Goal: Task Accomplishment & Management: Use online tool/utility

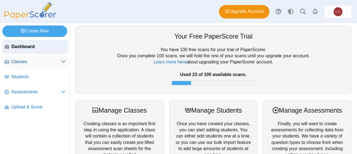
click at [38, 61] on span "Classes" at bounding box center [36, 62] width 50 height 6
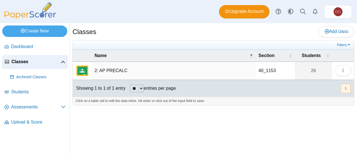
click at [116, 69] on td "2: AP PRECALC" at bounding box center [174, 71] width 164 height 18
click at [140, 68] on input "**********" at bounding box center [174, 70] width 158 height 11
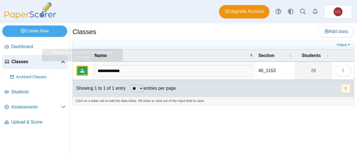
click at [83, 71] on img "External class connected through Google Classroom" at bounding box center [82, 70] width 13 height 13
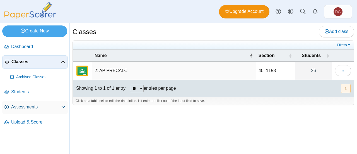
click at [20, 112] on link "Assessments" at bounding box center [35, 106] width 66 height 13
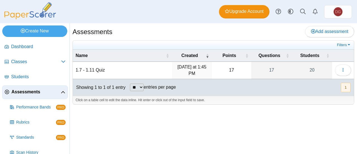
click at [157, 66] on td "1.7 - 1.11 Quiz" at bounding box center [122, 70] width 99 height 17
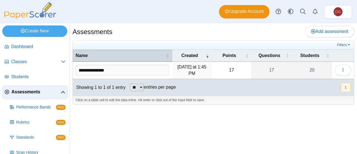
click at [161, 56] on span "Name" at bounding box center [120, 55] width 89 height 6
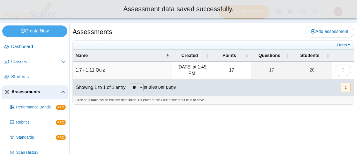
click at [270, 123] on div "Assessments Add assessment 17" at bounding box center [214, 88] width 288 height 131
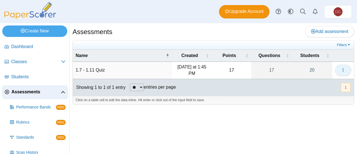
click at [347, 67] on button "button" at bounding box center [343, 69] width 16 height 11
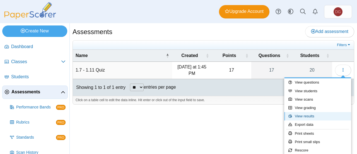
click at [322, 112] on link "View results" at bounding box center [317, 116] width 67 height 8
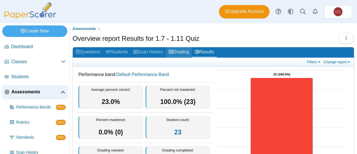
click at [183, 53] on link "Grading" at bounding box center [179, 52] width 26 height 10
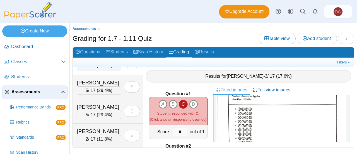
scroll to position [21, 0]
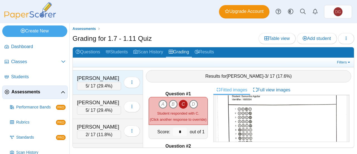
click at [107, 78] on div "Alejo, Jason" at bounding box center [99, 78] width 44 height 7
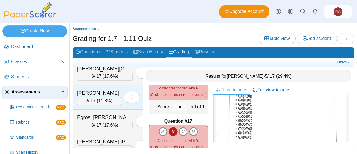
scroll to position [140, 0]
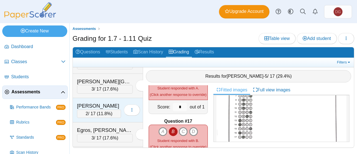
click at [110, 109] on div "2 / 17 ( 11.8% )" at bounding box center [99, 113] width 44 height 8
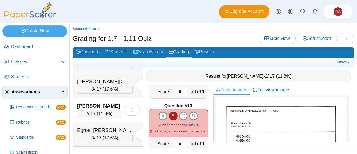
scroll to position [558, 0]
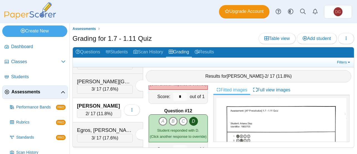
click at [28, 95] on link "Assessments" at bounding box center [35, 91] width 66 height 13
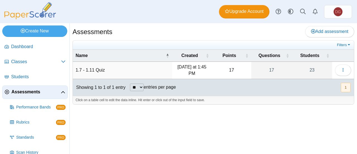
click at [121, 68] on td "1.7 - 1.11 Quiz" at bounding box center [122, 70] width 99 height 17
click at [342, 66] on button "button" at bounding box center [343, 69] width 16 height 11
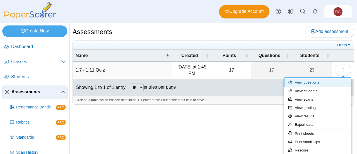
click at [322, 84] on link "View questions" at bounding box center [317, 82] width 67 height 8
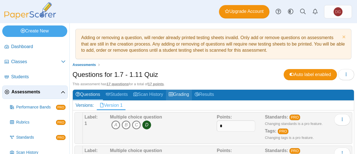
click at [182, 93] on link "Grading" at bounding box center [179, 95] width 26 height 10
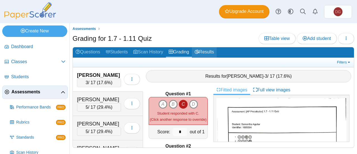
click at [214, 49] on link "Results" at bounding box center [204, 52] width 25 height 10
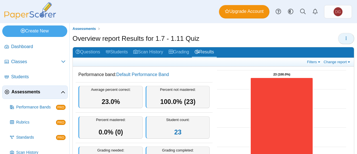
click at [344, 36] on span "button" at bounding box center [346, 38] width 4 height 5
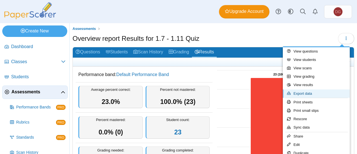
click at [323, 91] on link "Export data" at bounding box center [316, 93] width 67 height 8
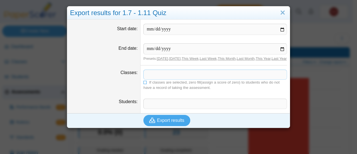
click at [194, 79] on span at bounding box center [215, 74] width 143 height 9
click at [279, 27] on input "Start date" at bounding box center [215, 29] width 144 height 11
type input "**********"
click at [279, 46] on input "End date" at bounding box center [215, 48] width 144 height 11
type input "**********"
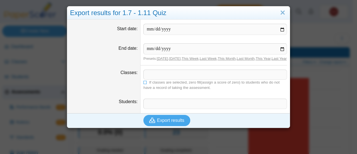
click at [231, 79] on span at bounding box center [215, 74] width 143 height 9
click at [180, 79] on span at bounding box center [215, 74] width 143 height 9
click at [175, 106] on span at bounding box center [215, 103] width 143 height 9
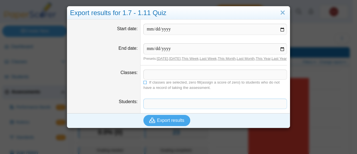
click at [173, 72] on dd "​ If classes are selected, zero fill(assign a score of zero) to students who do…" at bounding box center [215, 79] width 149 height 29
click at [173, 79] on span at bounding box center [215, 74] width 143 height 9
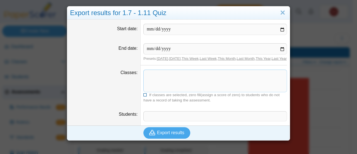
click at [145, 93] on icon at bounding box center [145, 94] width 4 height 3
click at [157, 78] on span at bounding box center [215, 78] width 143 height 16
click at [143, 95] on icon at bounding box center [145, 94] width 4 height 3
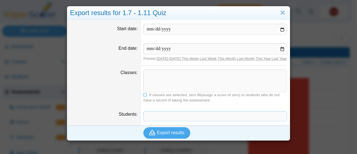
click at [179, 111] on span at bounding box center [215, 115] width 143 height 9
click at [175, 132] on span "Export results" at bounding box center [170, 132] width 27 height 5
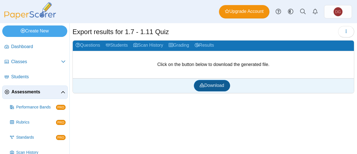
click at [213, 86] on span "Download" at bounding box center [212, 85] width 24 height 5
click at [348, 32] on icon "button" at bounding box center [346, 31] width 4 height 4
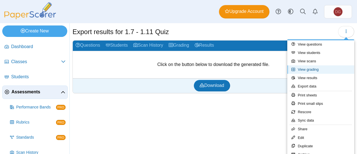
click at [332, 68] on link "View grading" at bounding box center [321, 69] width 67 height 8
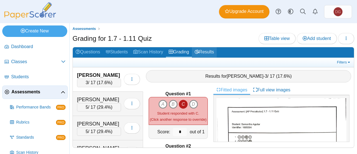
click at [205, 53] on link "Results" at bounding box center [204, 52] width 25 height 10
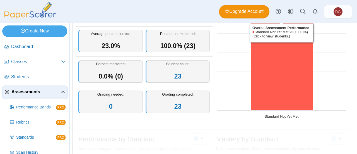
scroll to position [28, 0]
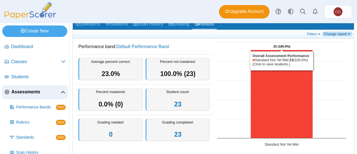
click at [334, 33] on link "Change report" at bounding box center [337, 34] width 30 height 5
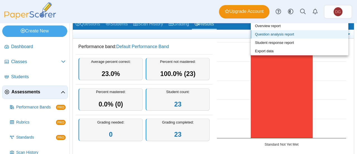
click at [322, 32] on link "Question analysis report" at bounding box center [300, 34] width 98 height 8
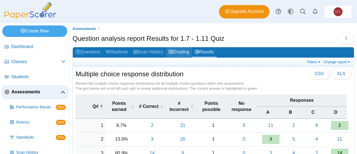
click at [184, 50] on link "Grading" at bounding box center [179, 52] width 26 height 10
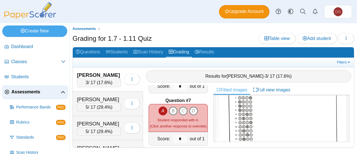
scroll to position [223, 0]
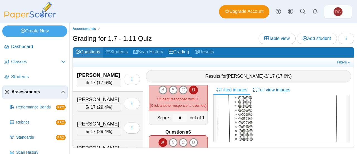
click at [92, 51] on link "Questions" at bounding box center [88, 52] width 30 height 10
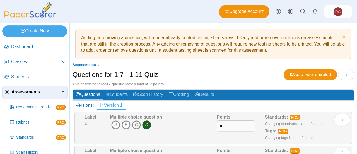
click at [135, 123] on icon "C" at bounding box center [136, 124] width 9 height 9
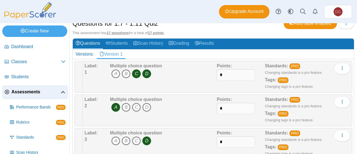
scroll to position [56, 0]
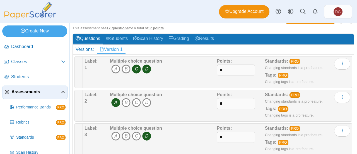
click at [144, 68] on icon "D" at bounding box center [146, 68] width 9 height 9
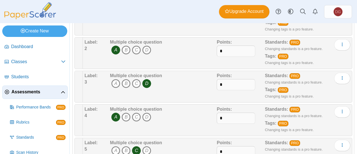
scroll to position [140, 0]
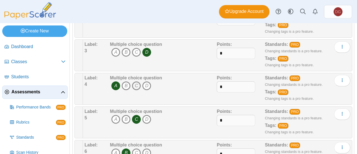
click at [136, 83] on icon "C" at bounding box center [136, 85] width 9 height 9
click at [114, 83] on icon "A" at bounding box center [115, 85] width 9 height 9
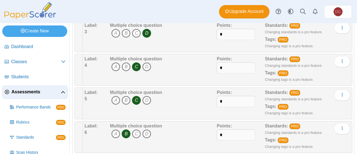
scroll to position [167, 0]
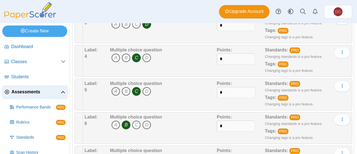
click at [114, 88] on icon "A" at bounding box center [115, 91] width 9 height 9
click at [138, 91] on icon "C" at bounding box center [136, 91] width 9 height 9
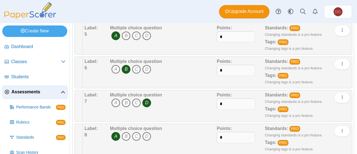
scroll to position [223, 0]
click at [132, 98] on icon "C" at bounding box center [136, 102] width 9 height 9
click at [147, 102] on icon "D" at bounding box center [146, 102] width 9 height 9
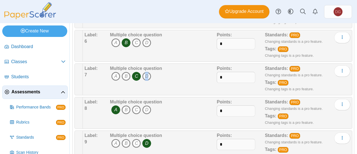
scroll to position [279, 0]
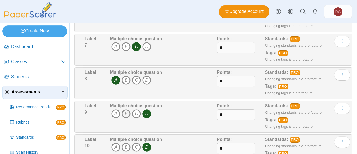
click at [128, 109] on icon "B" at bounding box center [126, 113] width 9 height 9
click at [151, 111] on span "A B C D" at bounding box center [136, 114] width 52 height 10
click at [149, 111] on icon "D" at bounding box center [146, 113] width 9 height 9
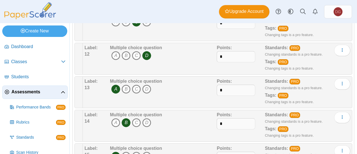
scroll to position [447, 0]
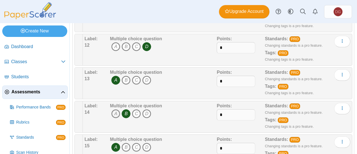
drag, startPoint x: 112, startPoint y: 109, endPoint x: 116, endPoint y: 109, distance: 3.4
click at [116, 109] on icon "A" at bounding box center [115, 113] width 9 height 9
click at [125, 111] on icon "B" at bounding box center [126, 113] width 9 height 9
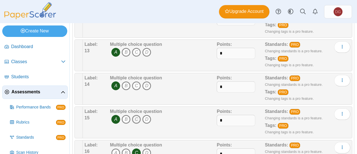
click at [134, 116] on icon "C" at bounding box center [136, 119] width 9 height 9
click at [116, 117] on icon "A" at bounding box center [115, 119] width 9 height 9
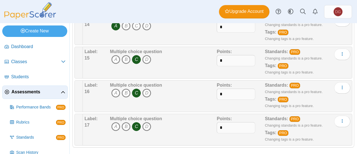
scroll to position [535, 0]
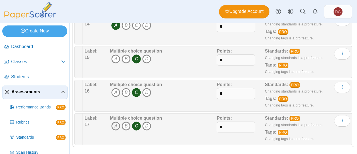
click at [114, 121] on icon "A" at bounding box center [115, 125] width 9 height 9
click at [135, 122] on icon "C" at bounding box center [136, 125] width 9 height 9
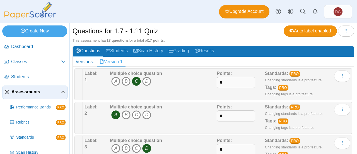
scroll to position [0, 0]
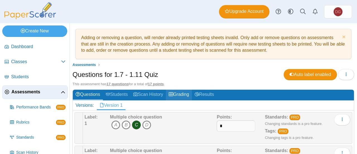
click at [189, 95] on link "Grading" at bounding box center [179, 95] width 26 height 10
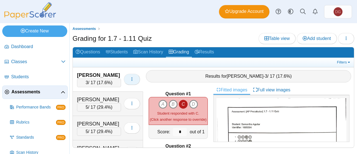
click at [132, 76] on button "button" at bounding box center [132, 79] width 16 height 11
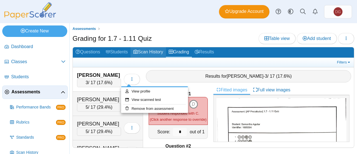
click at [151, 52] on link "Scan History" at bounding box center [148, 52] width 35 height 10
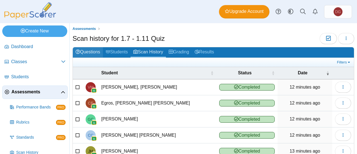
click at [99, 53] on link "Questions" at bounding box center [88, 52] width 30 height 10
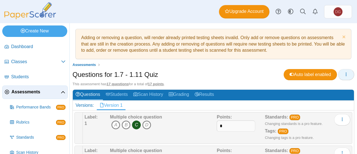
click at [344, 69] on button "button" at bounding box center [346, 74] width 16 height 11
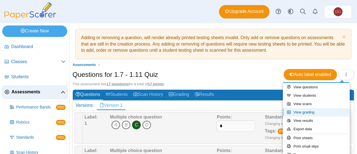
click at [319, 114] on link "View grading" at bounding box center [316, 112] width 67 height 8
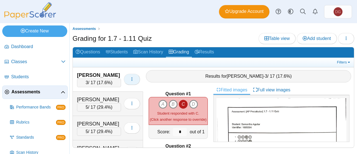
click at [126, 77] on button "button" at bounding box center [132, 79] width 16 height 11
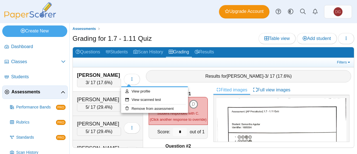
click at [189, 65] on div "Filters Show only: Loading…" at bounding box center [213, 62] width 281 height 9
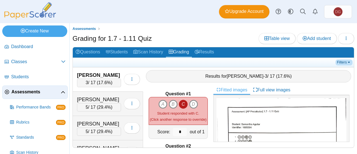
click at [338, 61] on link "Filters" at bounding box center [344, 62] width 17 height 6
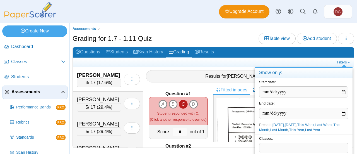
click at [326, 56] on h2 "Questions Students Scan History Grading Results" at bounding box center [213, 52] width 281 height 11
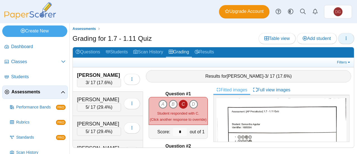
click at [346, 38] on use "button" at bounding box center [346, 38] width 1 height 4
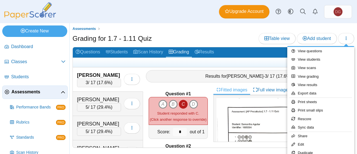
click at [238, 38] on div "Grading for 1.7 - 1.11 Quiz Table view Add student" at bounding box center [214, 39] width 282 height 13
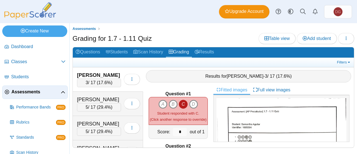
click at [180, 100] on icon "C" at bounding box center [183, 104] width 9 height 9
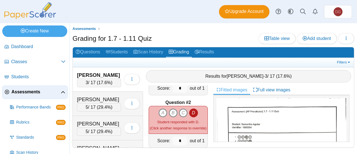
scroll to position [56, 0]
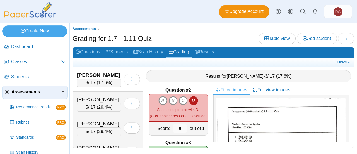
click at [191, 97] on icon "D" at bounding box center [193, 100] width 9 height 9
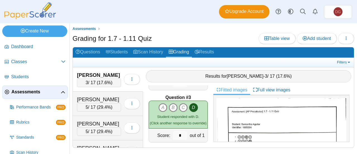
scroll to position [112, 0]
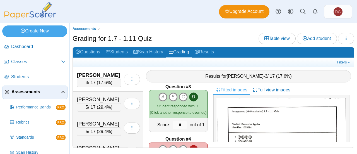
click at [193, 97] on icon "D" at bounding box center [193, 96] width 9 height 9
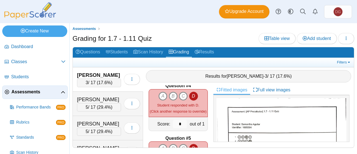
scroll to position [167, 0]
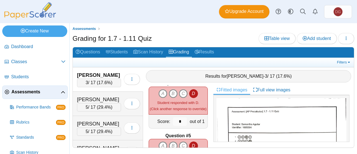
click at [193, 91] on icon "D" at bounding box center [193, 93] width 9 height 9
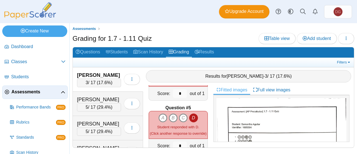
click at [191, 114] on icon "D" at bounding box center [193, 117] width 9 height 9
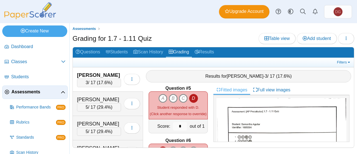
scroll to position [251, 0]
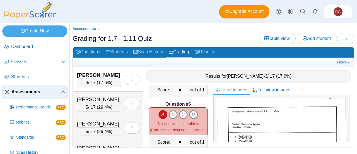
click at [161, 111] on icon "A" at bounding box center [163, 114] width 9 height 9
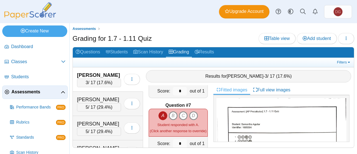
scroll to position [307, 0]
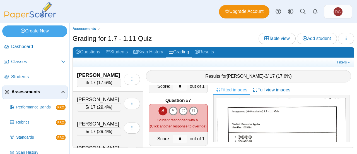
click at [161, 109] on icon "A" at bounding box center [163, 110] width 9 height 9
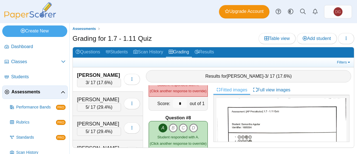
scroll to position [363, 0]
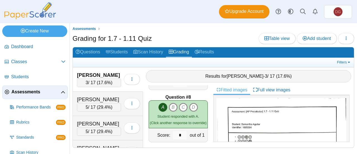
click at [161, 103] on icon "A" at bounding box center [163, 107] width 9 height 9
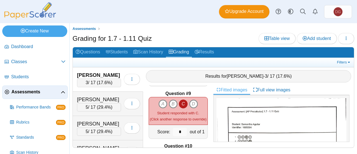
click at [183, 100] on icon "C" at bounding box center [183, 103] width 9 height 9
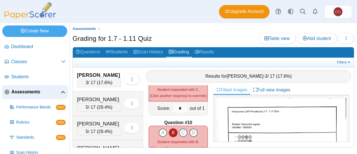
scroll to position [475, 0]
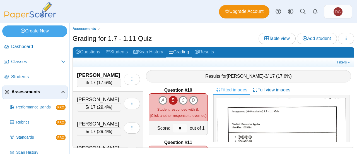
click at [169, 96] on icon "B" at bounding box center [173, 100] width 9 height 9
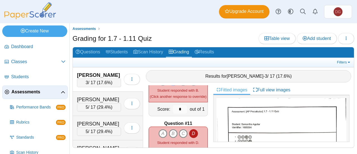
scroll to position [502, 0]
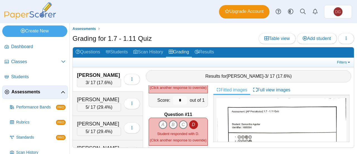
click at [193, 121] on icon "D" at bounding box center [193, 124] width 9 height 9
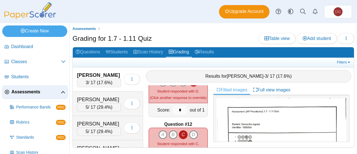
scroll to position [558, 0]
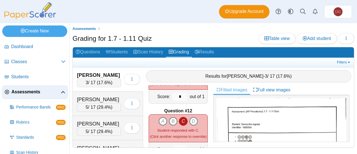
click at [181, 117] on icon "C" at bounding box center [183, 121] width 9 height 9
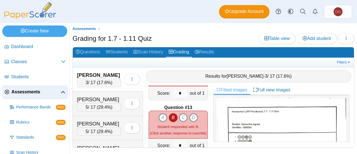
click at [170, 116] on icon "B" at bounding box center [173, 117] width 9 height 9
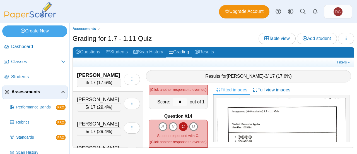
scroll to position [670, 0]
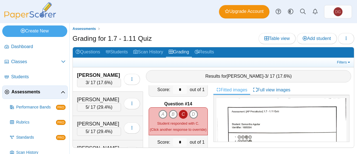
click at [181, 113] on icon "C" at bounding box center [183, 114] width 9 height 9
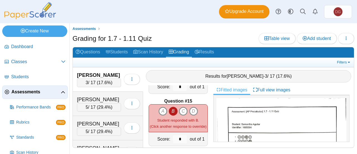
scroll to position [726, 0]
click at [171, 107] on icon "B" at bounding box center [173, 110] width 9 height 9
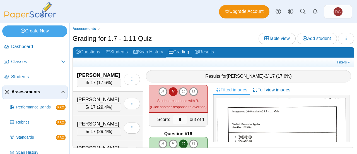
scroll to position [754, 0]
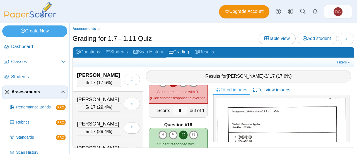
click at [184, 132] on icon "C" at bounding box center [183, 134] width 9 height 9
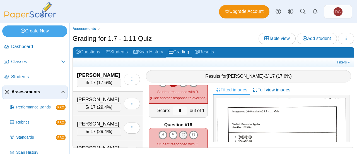
click at [184, 132] on icon "C" at bounding box center [183, 134] width 9 height 9
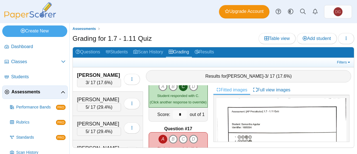
scroll to position [809, 0]
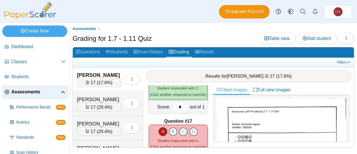
click at [161, 127] on icon "A" at bounding box center [163, 131] width 9 height 9
click at [161, 129] on icon "A" at bounding box center [163, 131] width 9 height 9
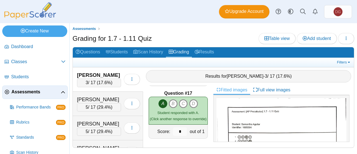
scroll to position [838, 0]
click at [287, 63] on ul at bounding box center [206, 62] width 260 height 6
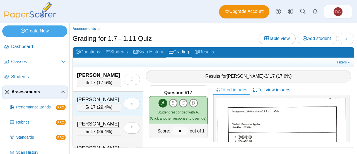
click at [104, 99] on div "Alejo, Jason" at bounding box center [99, 99] width 44 height 7
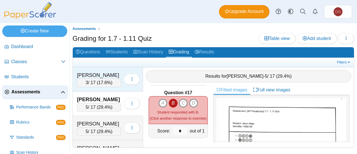
click at [102, 73] on div "Aguilar, Samantha" at bounding box center [99, 74] width 44 height 7
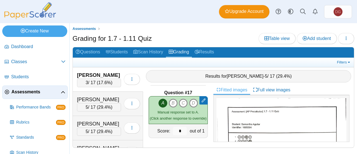
click at [185, 85] on div "Question #1 Remove manual response A B C D" at bounding box center [178, 116] width 70 height 62
click at [131, 77] on icon "button" at bounding box center [132, 79] width 4 height 4
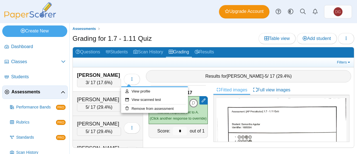
click at [180, 77] on div "Results for Samantha Aguilar - 5 / 17 ( 29.4% )" at bounding box center [248, 76] width 205 height 12
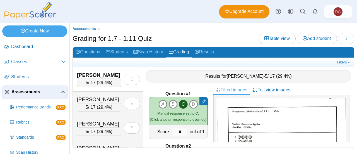
click at [181, 100] on icon "C" at bounding box center [183, 104] width 9 height 9
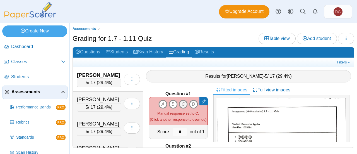
click at [181, 100] on icon "C" at bounding box center [183, 104] width 9 height 9
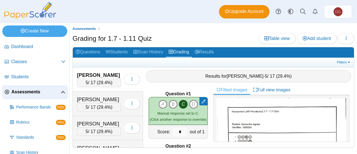
scroll to position [56, 0]
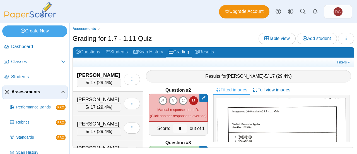
click at [191, 96] on icon "D" at bounding box center [193, 100] width 9 height 9
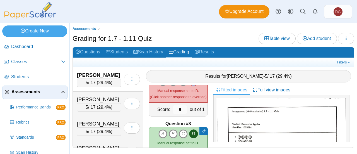
scroll to position [84, 0]
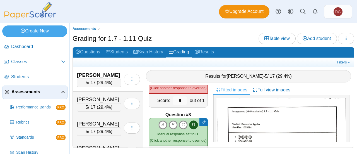
click at [190, 120] on icon "D" at bounding box center [193, 124] width 9 height 9
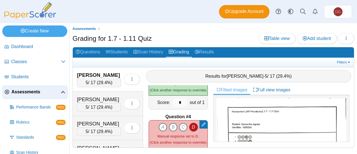
scroll to position [140, 0]
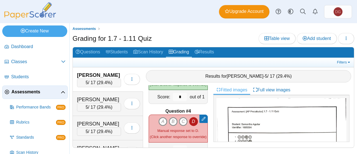
click at [190, 117] on icon "D" at bounding box center [193, 121] width 9 height 9
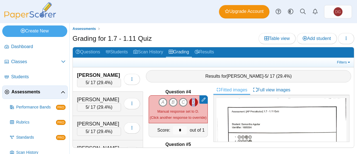
scroll to position [167, 0]
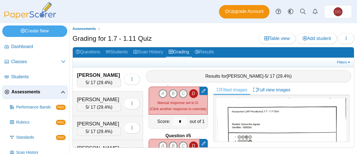
click at [190, 142] on icon "D" at bounding box center [193, 145] width 9 height 9
click at [121, 54] on link "Students" at bounding box center [117, 52] width 28 height 10
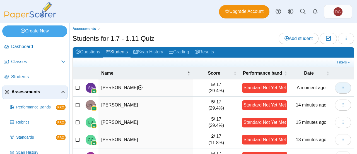
click at [341, 86] on icon "button" at bounding box center [343, 87] width 4 height 4
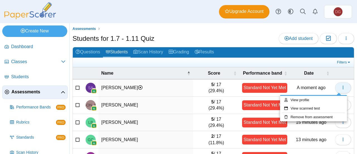
click at [341, 85] on icon "button" at bounding box center [343, 87] width 4 height 4
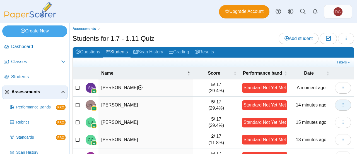
click at [341, 103] on icon "button" at bounding box center [343, 104] width 4 height 4
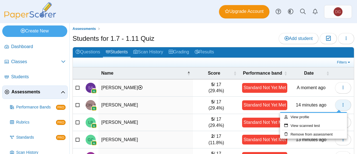
click at [341, 103] on icon "button" at bounding box center [343, 104] width 4 height 4
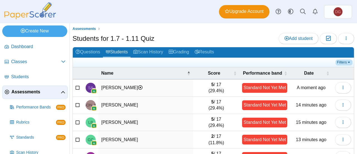
click at [339, 61] on link "Filters" at bounding box center [344, 62] width 17 height 6
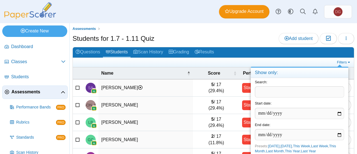
click at [316, 48] on h2 "Questions Students Scan History Grading Results" at bounding box center [213, 52] width 281 height 11
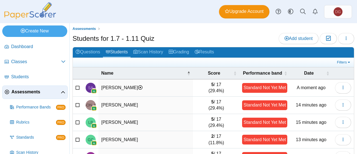
click at [146, 104] on td "[PERSON_NAME]" at bounding box center [146, 105] width 95 height 17
click at [158, 51] on link "Scan History" at bounding box center [148, 52] width 35 height 10
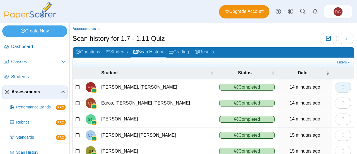
click at [335, 84] on button "button" at bounding box center [343, 87] width 16 height 11
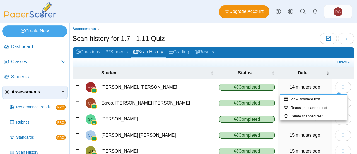
click at [186, 82] on td "[PERSON_NAME], [PERSON_NAME]" at bounding box center [158, 87] width 118 height 16
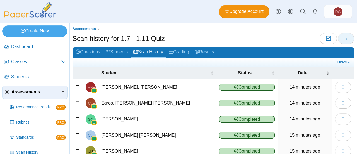
click at [338, 39] on button "button" at bounding box center [346, 38] width 16 height 11
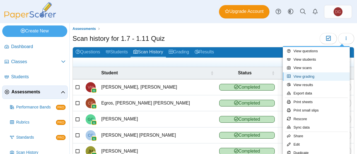
click at [308, 77] on link "View grading" at bounding box center [316, 76] width 67 height 8
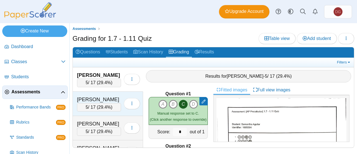
click at [104, 96] on div "Alejo, Jason" at bounding box center [99, 99] width 44 height 7
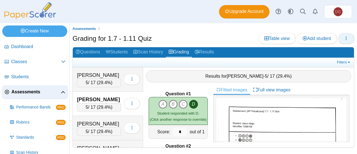
click at [344, 37] on button "button" at bounding box center [346, 38] width 16 height 11
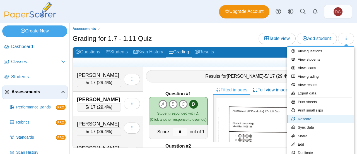
click at [329, 119] on link "Rescore" at bounding box center [321, 119] width 67 height 8
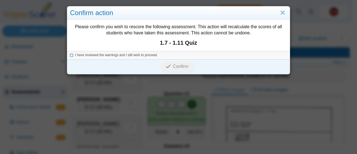
click at [70, 55] on icon at bounding box center [71, 54] width 3 height 3
click at [179, 64] on span "Confirm" at bounding box center [181, 66] width 16 height 5
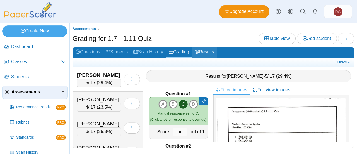
click at [209, 49] on link "Results" at bounding box center [204, 52] width 25 height 10
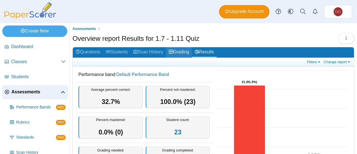
click at [183, 53] on link "Grading" at bounding box center [179, 52] width 26 height 10
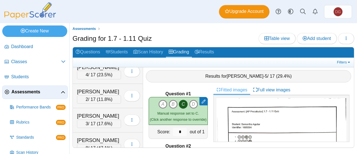
scroll to position [472, 0]
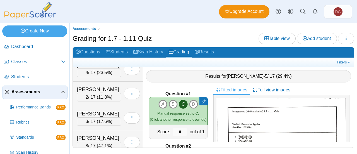
click at [347, 58] on div "Filters Show only: Loading…" at bounding box center [213, 62] width 281 height 9
click at [346, 61] on link "Filters" at bounding box center [344, 62] width 17 height 6
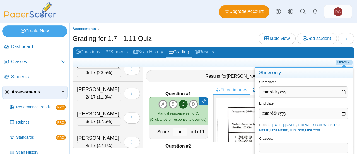
click at [347, 62] on link "Filters" at bounding box center [344, 62] width 17 height 6
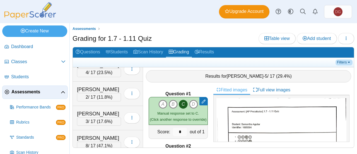
click at [347, 60] on link "Filters" at bounding box center [344, 62] width 17 height 6
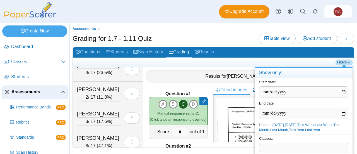
click at [347, 60] on link "Filters" at bounding box center [344, 62] width 17 height 6
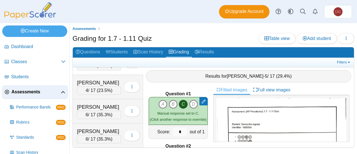
scroll to position [0, 0]
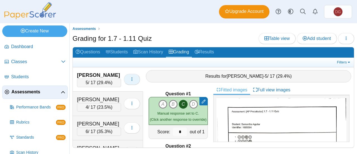
click at [131, 78] on icon "button" at bounding box center [132, 79] width 4 height 4
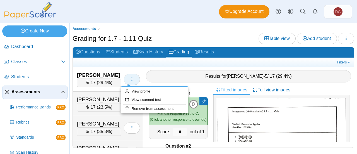
click at [131, 78] on icon "button" at bounding box center [132, 79] width 4 height 4
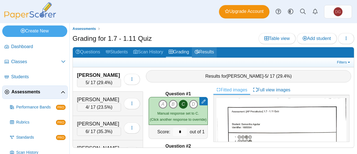
click at [215, 50] on link "Results" at bounding box center [204, 52] width 25 height 10
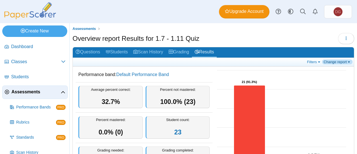
click at [330, 61] on link "Change report" at bounding box center [337, 61] width 30 height 5
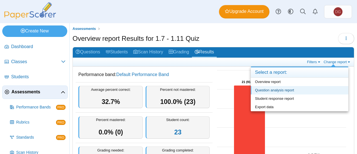
click at [296, 89] on link "Question analysis report" at bounding box center [300, 90] width 98 height 8
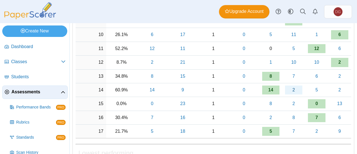
scroll to position [223, 0]
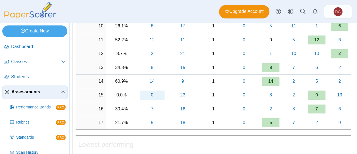
click at [147, 93] on link "0" at bounding box center [152, 94] width 25 height 9
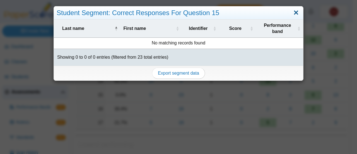
click at [295, 12] on link "Close" at bounding box center [296, 12] width 9 height 9
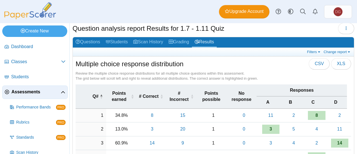
scroll to position [0, 0]
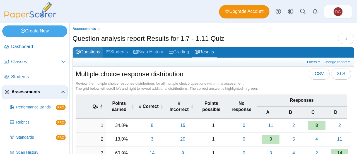
click at [91, 53] on link "Questions" at bounding box center [88, 52] width 30 height 10
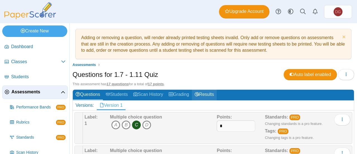
click at [209, 94] on link "Results" at bounding box center [204, 95] width 25 height 10
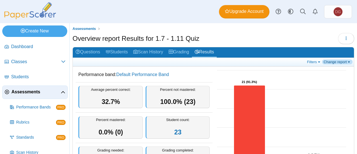
click at [338, 59] on link "Change report" at bounding box center [337, 61] width 30 height 5
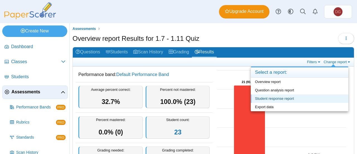
click at [293, 99] on link "Student response report" at bounding box center [300, 98] width 98 height 8
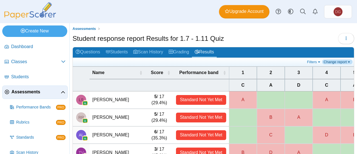
click at [330, 62] on link "Change report" at bounding box center [337, 61] width 30 height 5
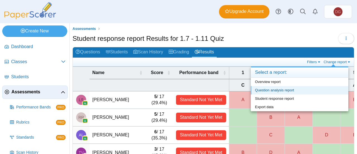
click at [289, 88] on link "Question analysis report" at bounding box center [300, 90] width 98 height 8
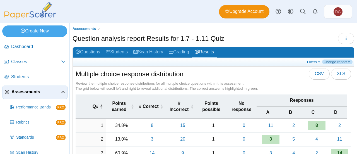
click at [337, 61] on link "Change report" at bounding box center [337, 61] width 30 height 5
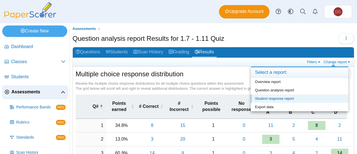
click at [308, 98] on link "Student response report" at bounding box center [300, 98] width 98 height 8
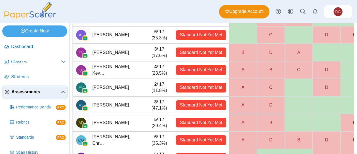
scroll to position [136, 0]
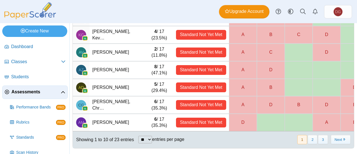
click at [148, 140] on select "** ** ** ***" at bounding box center [145, 140] width 14 height 8
select select "**"
click at [138, 136] on select "** ** ** ***" at bounding box center [145, 140] width 14 height 8
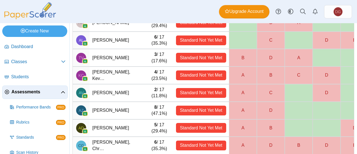
scroll to position [0, 0]
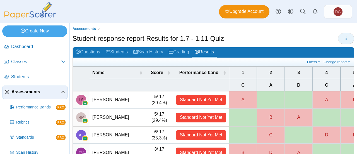
click at [345, 38] on button "button" at bounding box center [346, 38] width 16 height 11
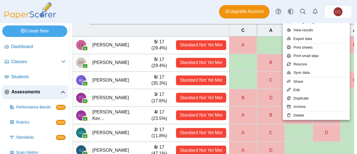
scroll to position [56, 0]
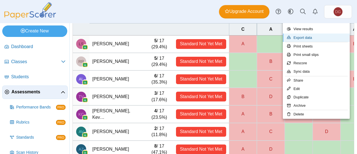
click at [325, 38] on link "Export data" at bounding box center [316, 37] width 67 height 8
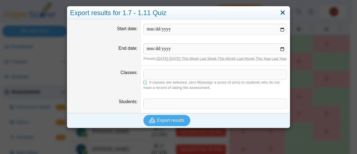
click at [284, 14] on link "Close" at bounding box center [283, 12] width 9 height 9
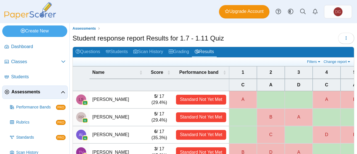
scroll to position [0, 0]
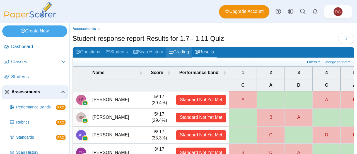
click at [192, 49] on link "Grading" at bounding box center [179, 52] width 26 height 10
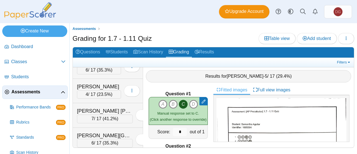
scroll to position [112, 0]
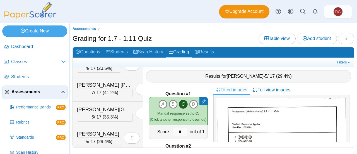
click at [32, 89] on span "Assessments" at bounding box center [35, 92] width 49 height 6
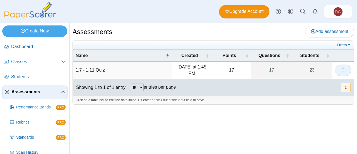
click at [344, 73] on button "button" at bounding box center [343, 69] width 16 height 11
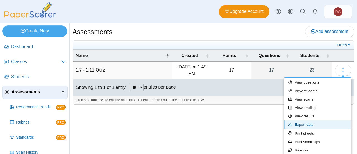
click at [322, 125] on link "Export data" at bounding box center [317, 124] width 67 height 8
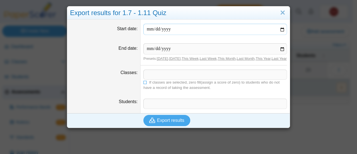
click at [279, 27] on input "Start date" at bounding box center [215, 29] width 144 height 11
type input "**********"
click at [282, 49] on input "End date" at bounding box center [215, 48] width 144 height 11
type input "**********"
click at [186, 77] on span at bounding box center [215, 74] width 143 height 9
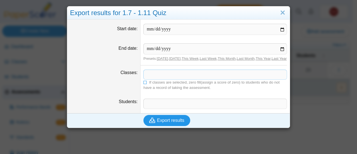
click at [169, 123] on span "Export results" at bounding box center [170, 120] width 27 height 5
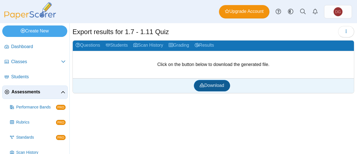
click at [208, 86] on span "Download" at bounding box center [212, 85] width 24 height 5
